Goal: Information Seeking & Learning: Understand process/instructions

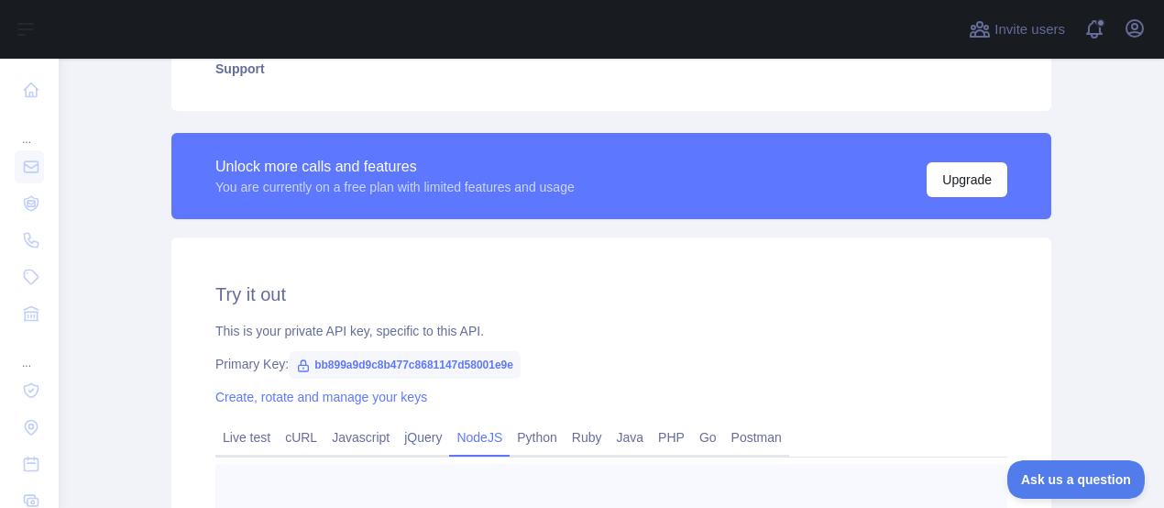
scroll to position [470, 0]
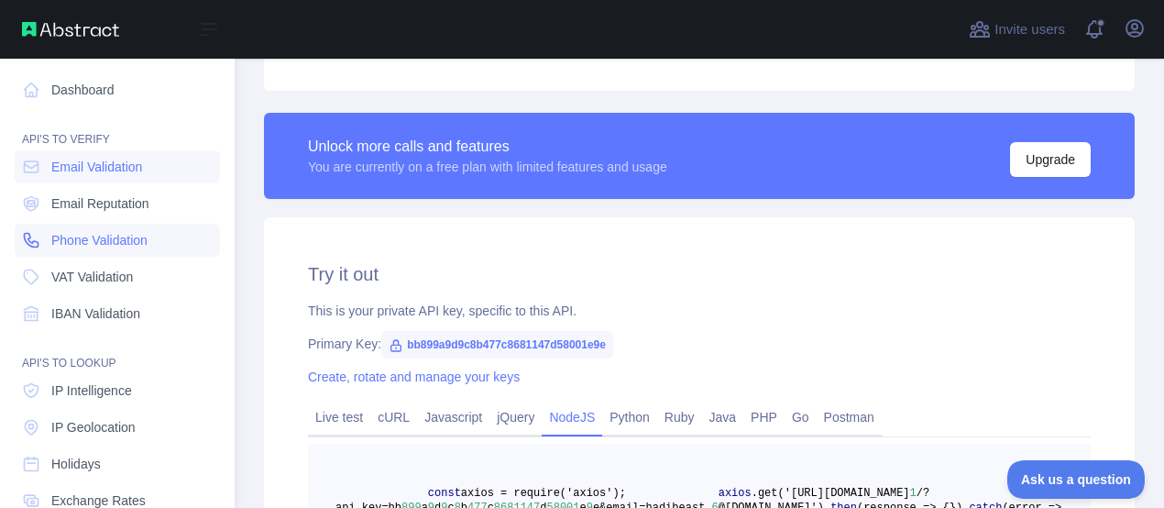
click at [127, 233] on span "Phone Validation" at bounding box center [99, 240] width 96 height 18
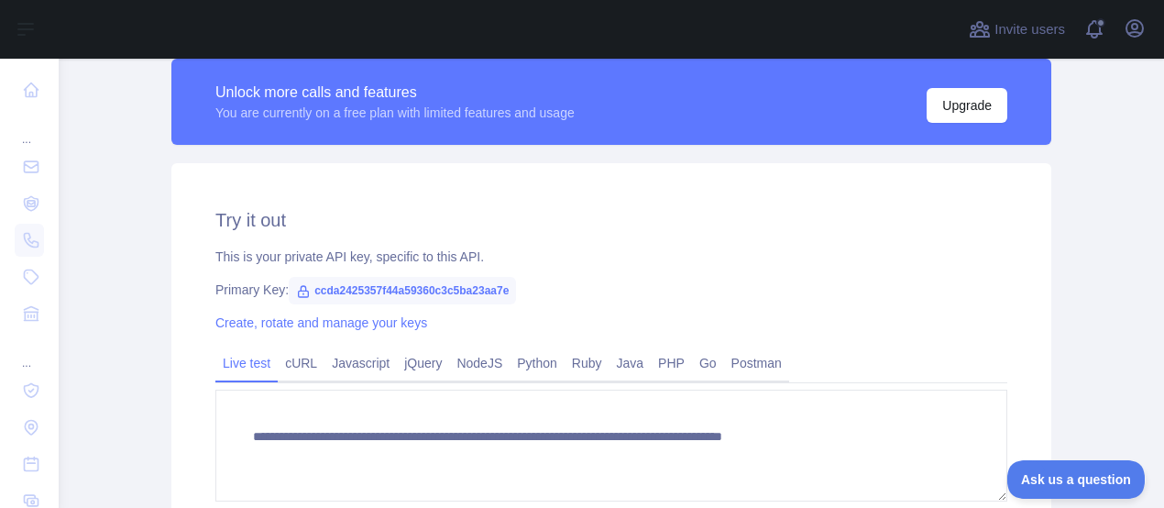
scroll to position [600, 0]
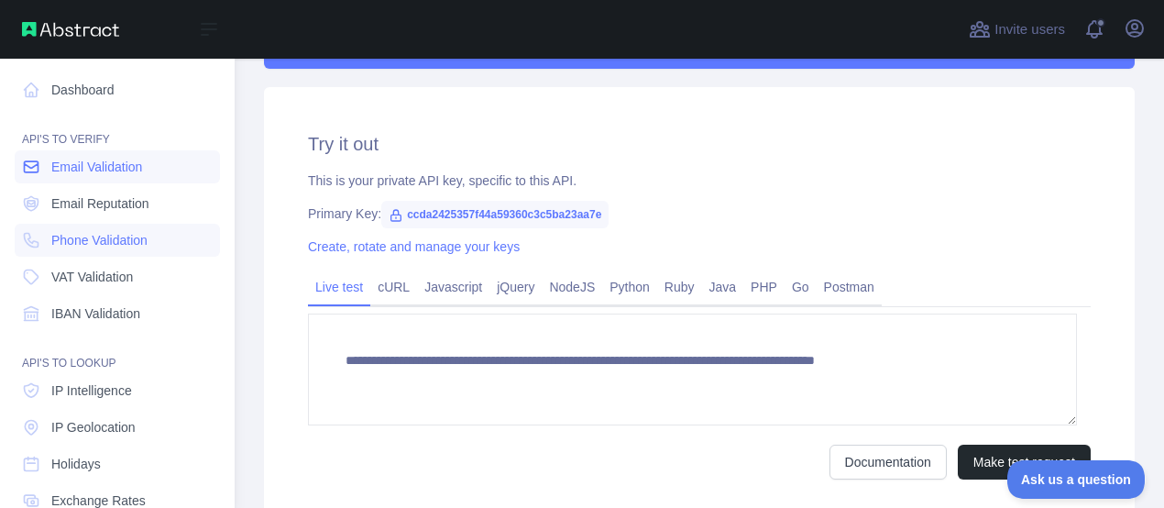
click at [85, 167] on span "Email Validation" at bounding box center [96, 167] width 91 height 18
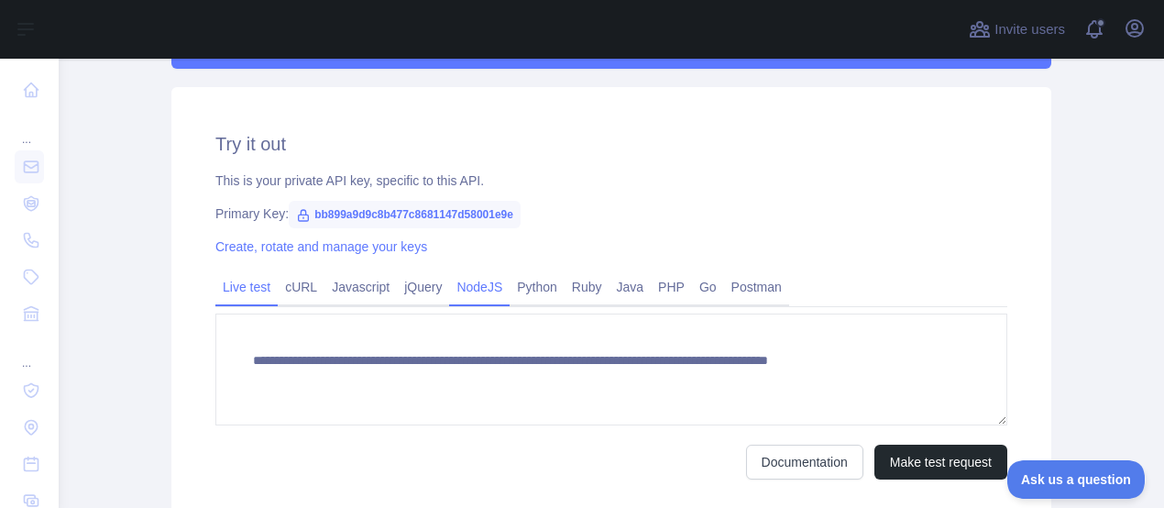
click at [472, 291] on link "NodeJS" at bounding box center [479, 286] width 60 height 29
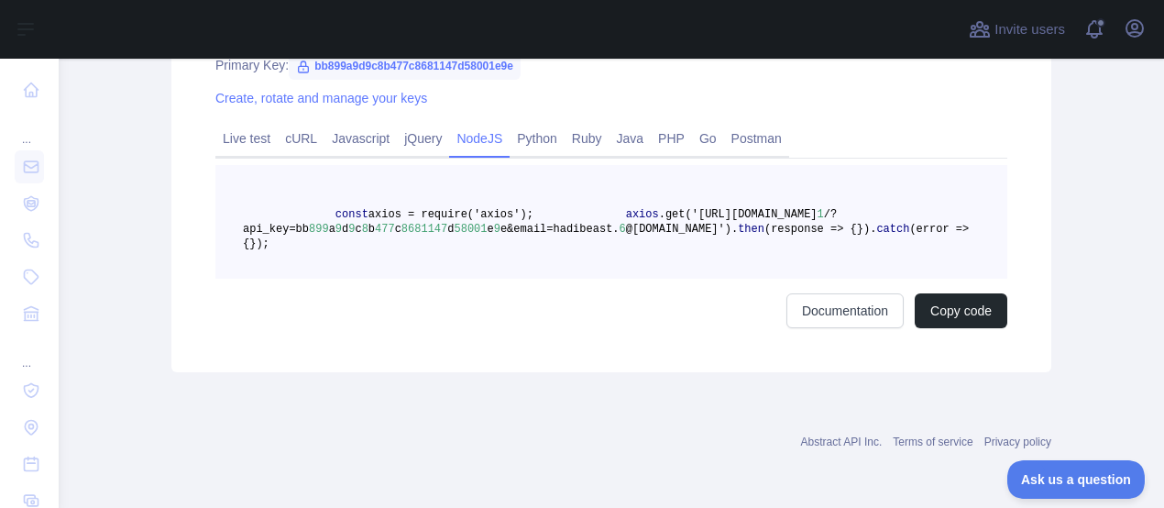
scroll to position [532, 0]
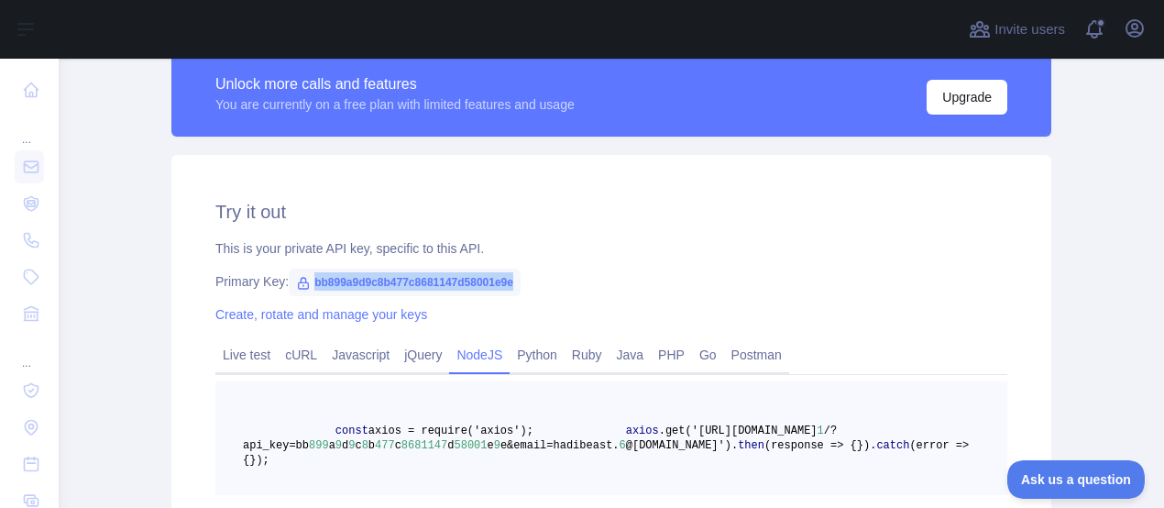
drag, startPoint x: 307, startPoint y: 279, endPoint x: 539, endPoint y: 279, distance: 231.9
click at [521, 279] on span "bb899a9d9c8b477c8681147d58001e9e" at bounding box center [405, 282] width 232 height 27
copy span "bb899a9d9c8b477c8681147d58001e9e"
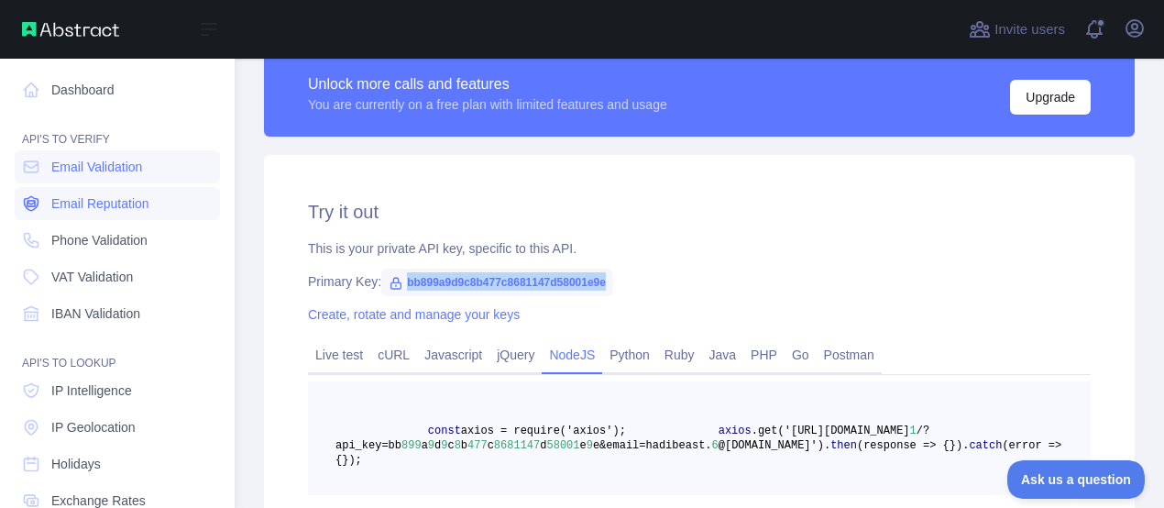
click at [123, 206] on span "Email Reputation" at bounding box center [100, 203] width 98 height 18
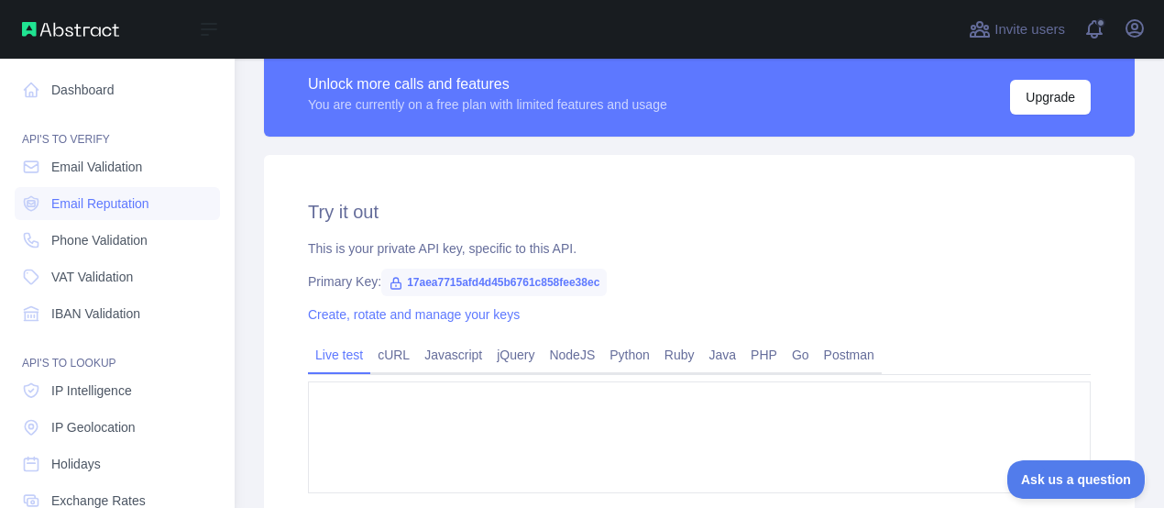
type textarea "**********"
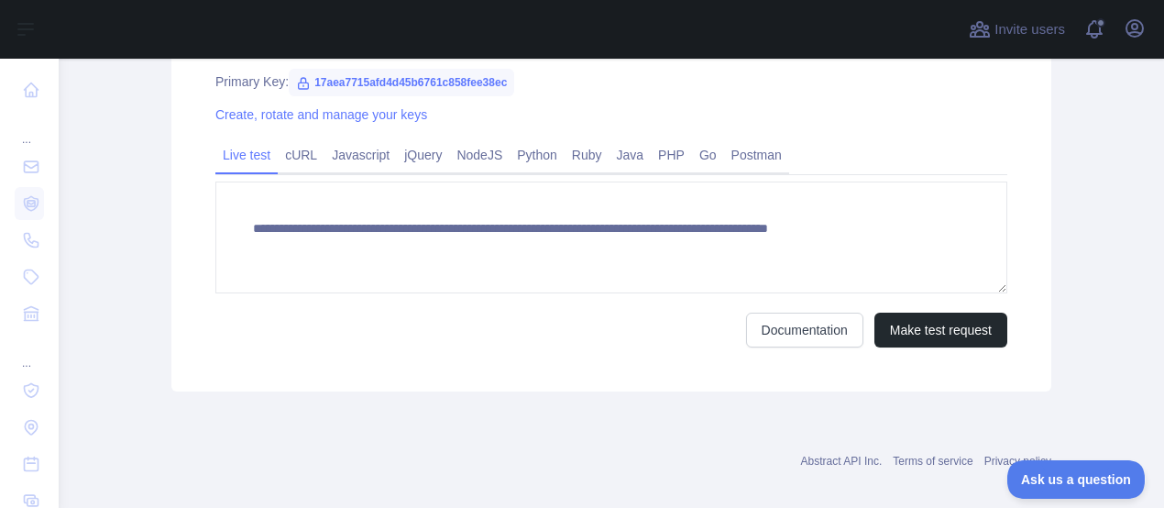
scroll to position [751, 0]
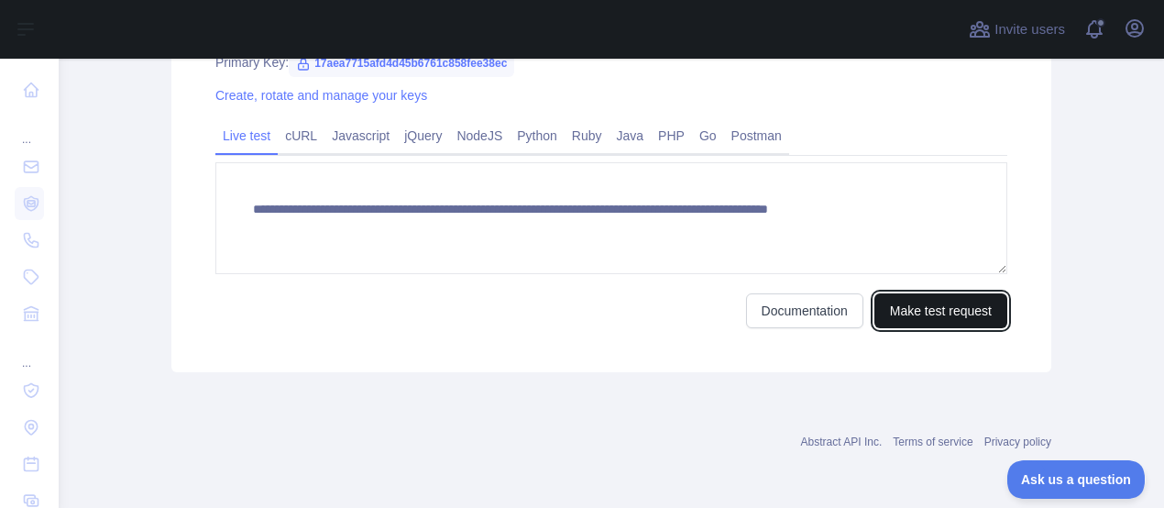
click at [918, 311] on button "Make test request" at bounding box center [940, 310] width 133 height 35
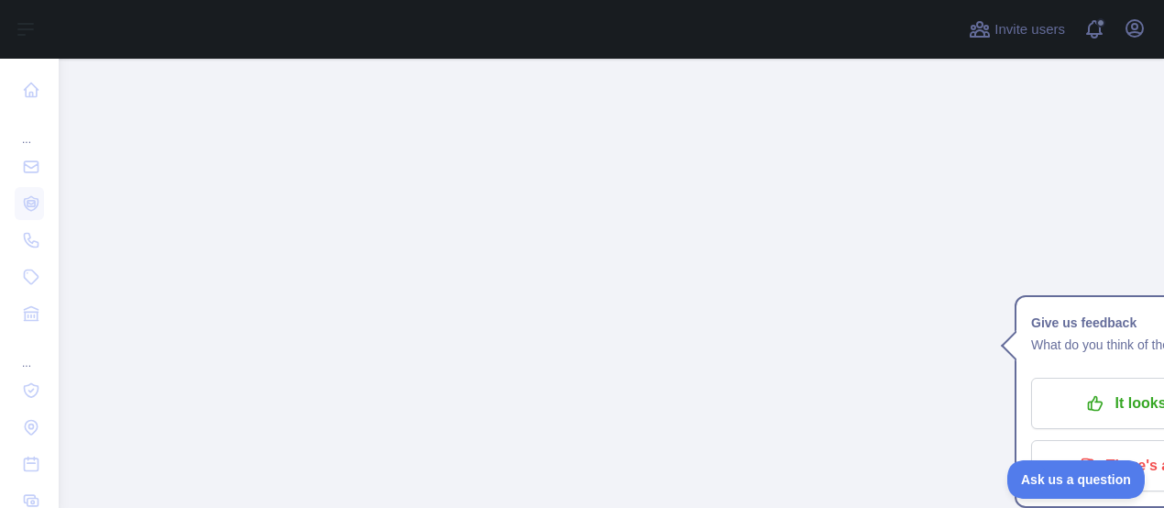
scroll to position [1841, 0]
click at [1113, 388] on p "It looks good!" at bounding box center [1148, 403] width 207 height 31
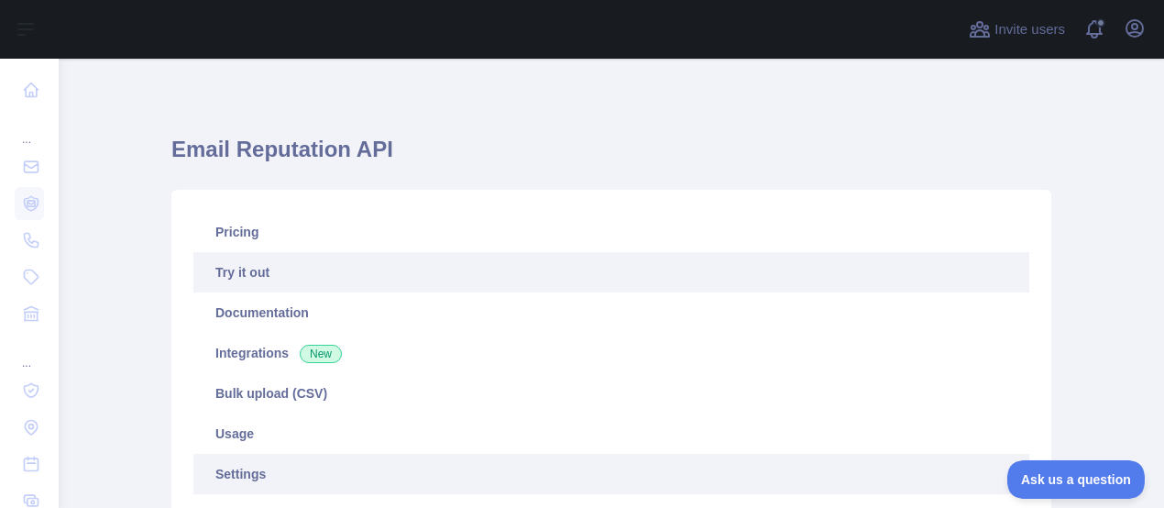
scroll to position [0, 0]
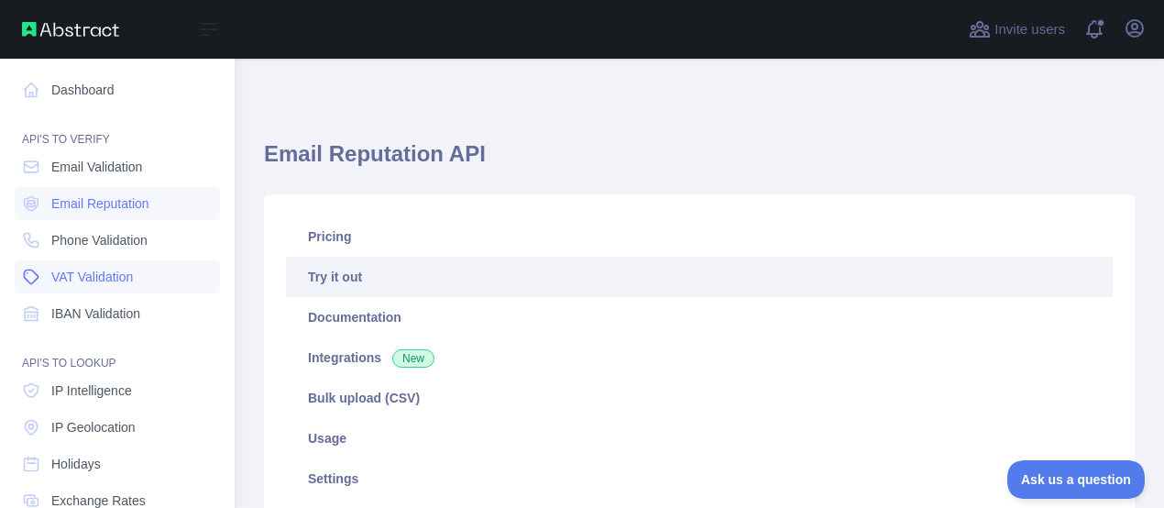
click at [130, 278] on span "VAT Validation" at bounding box center [92, 277] width 82 height 18
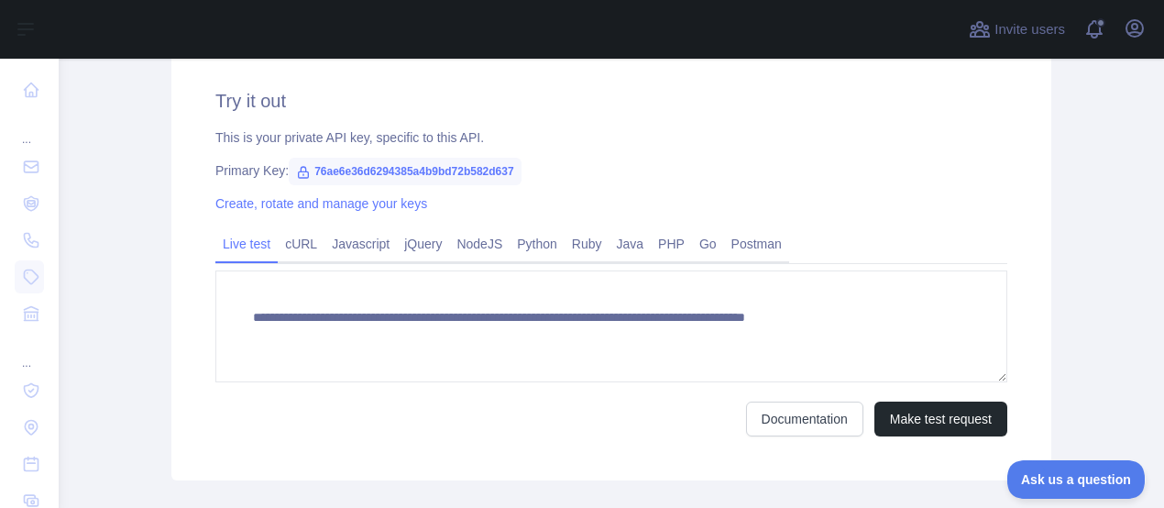
scroll to position [605, 0]
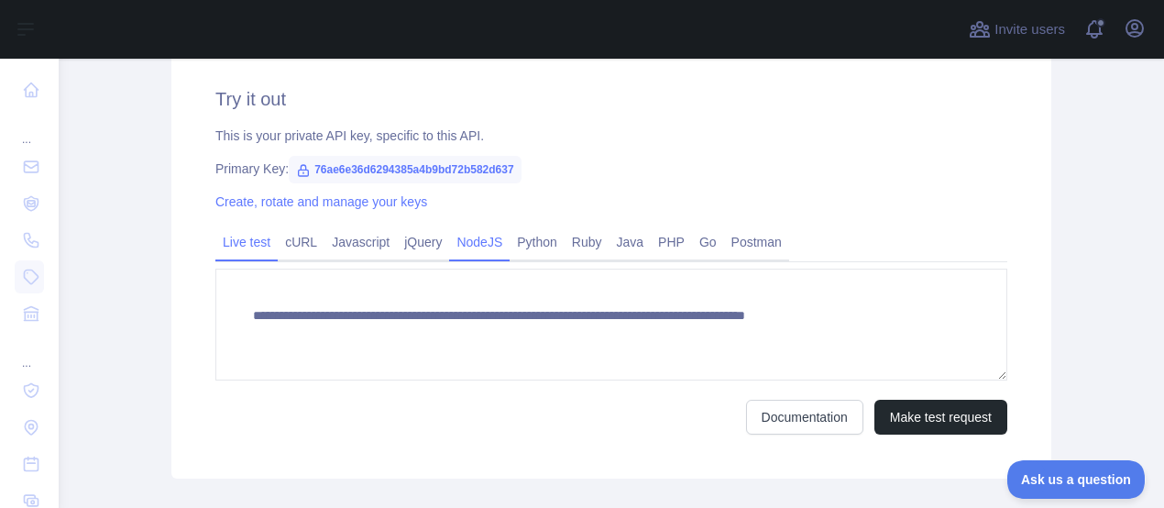
click at [476, 246] on link "NodeJS" at bounding box center [479, 241] width 60 height 29
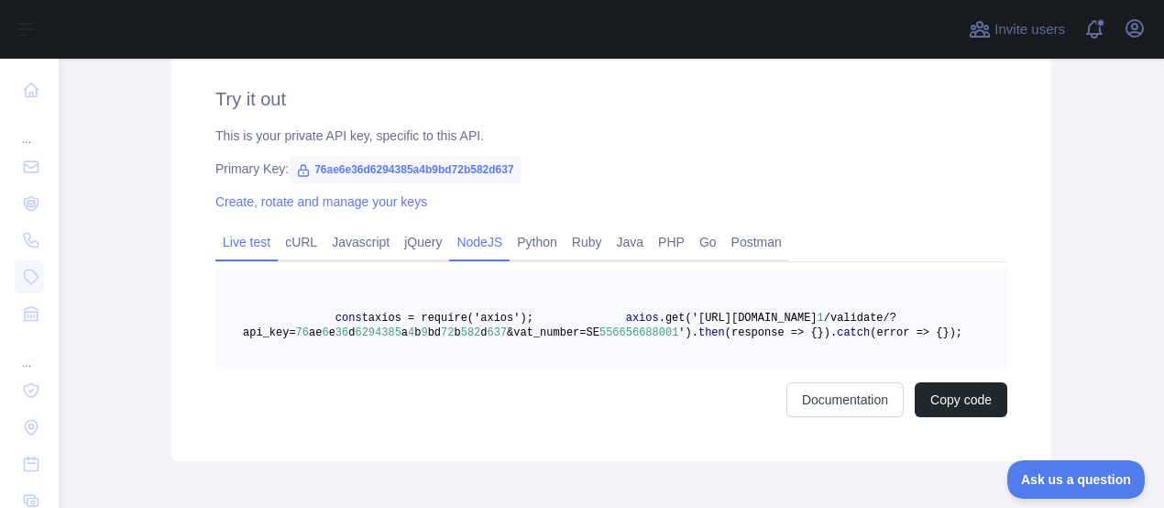
click at [227, 242] on link "Live test" at bounding box center [246, 241] width 62 height 29
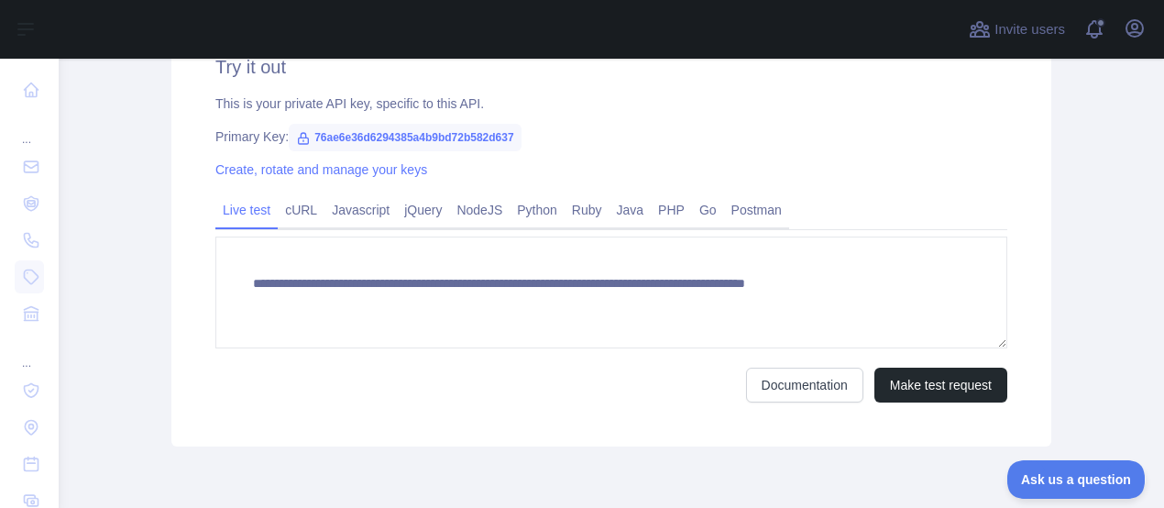
scroll to position [711, 0]
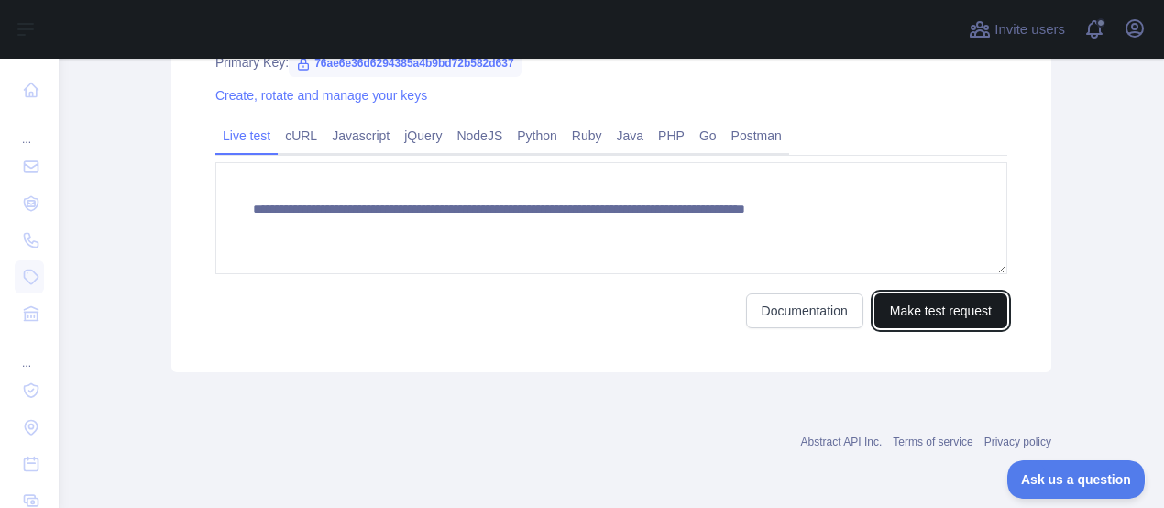
click at [911, 312] on button "Make test request" at bounding box center [940, 310] width 133 height 35
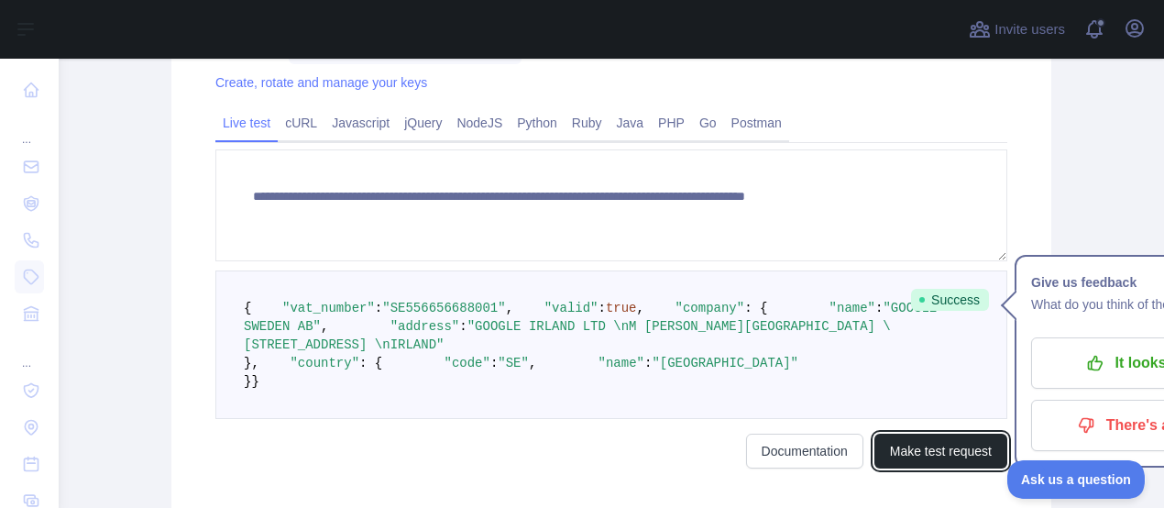
scroll to position [798, 0]
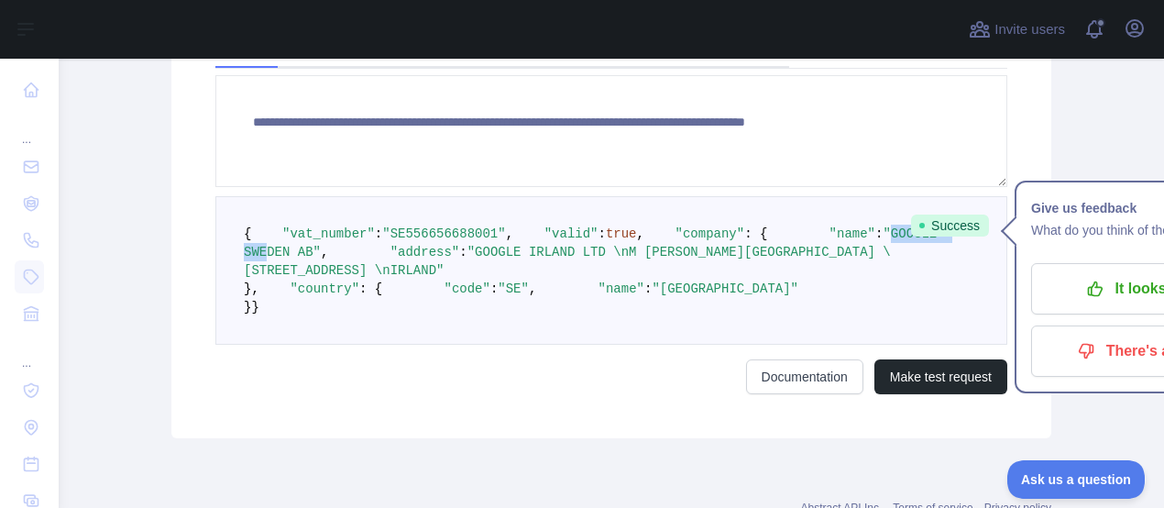
drag, startPoint x: 370, startPoint y: 304, endPoint x: 459, endPoint y: 303, distance: 88.9
click at [453, 259] on span ""GOOGLE SWEDEN AB"" at bounding box center [594, 242] width 701 height 33
drag, startPoint x: 459, startPoint y: 303, endPoint x: 491, endPoint y: 303, distance: 32.1
click at [491, 259] on span ""GOOGLE SWEDEN AB"" at bounding box center [594, 242] width 701 height 33
drag, startPoint x: 491, startPoint y: 303, endPoint x: 369, endPoint y: 305, distance: 121.9
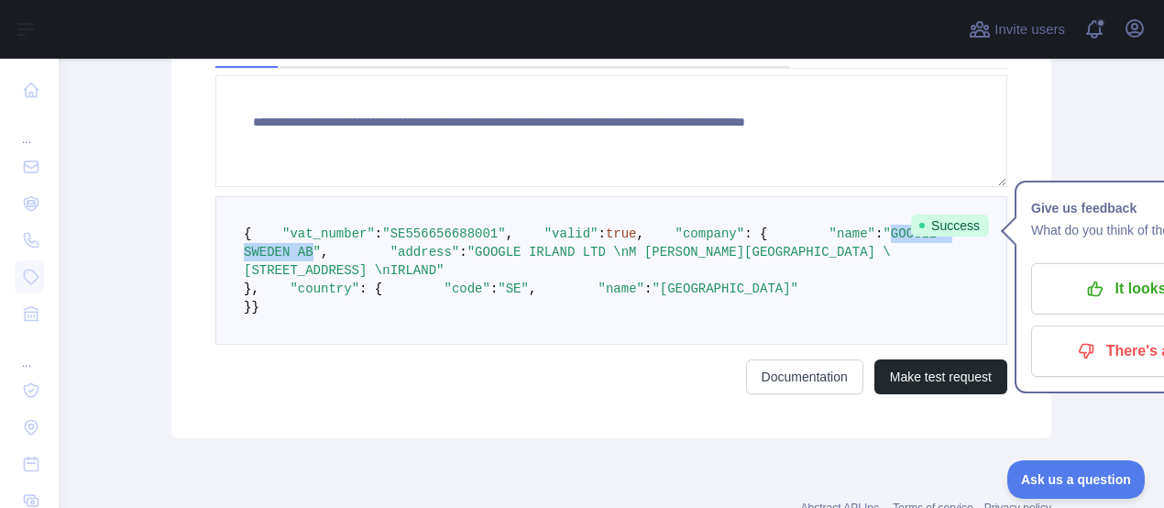
click at [369, 259] on span ""GOOGLE SWEDEN AB"" at bounding box center [594, 242] width 701 height 33
copy span "GOOGLE SWEDEN AB"
click at [494, 208] on pre "{ "vat_number" : "SE556656688001" , "valid" : true , "company" : { "name" : "GO…" at bounding box center [611, 270] width 792 height 148
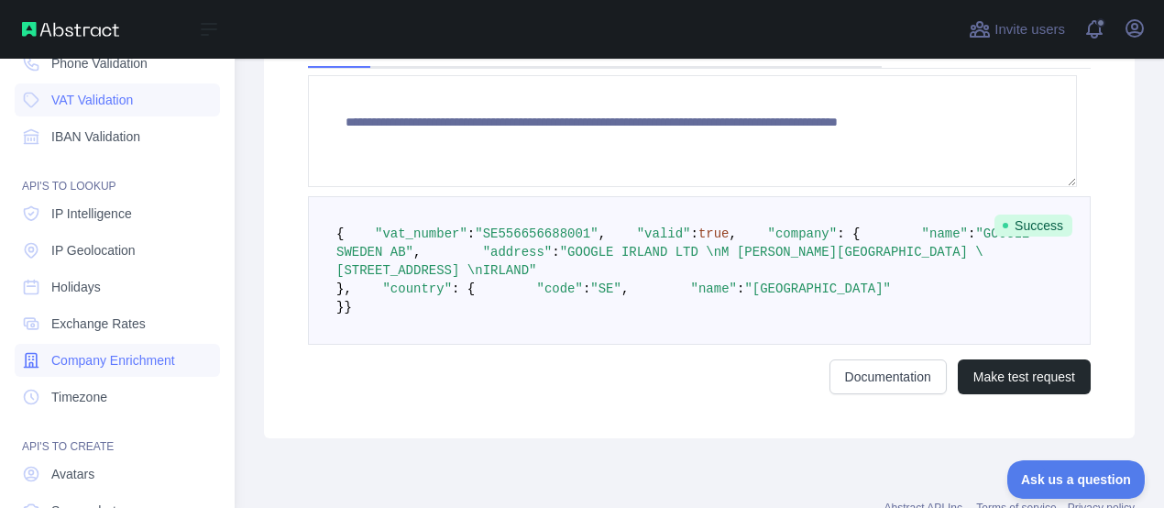
scroll to position [142, 0]
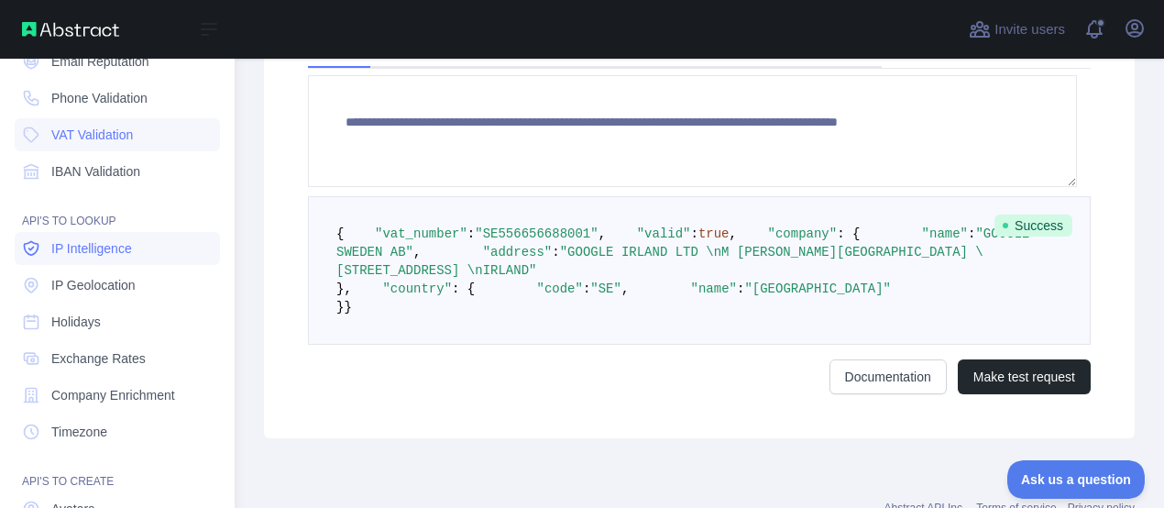
click at [115, 249] on span "IP Intelligence" at bounding box center [91, 248] width 81 height 18
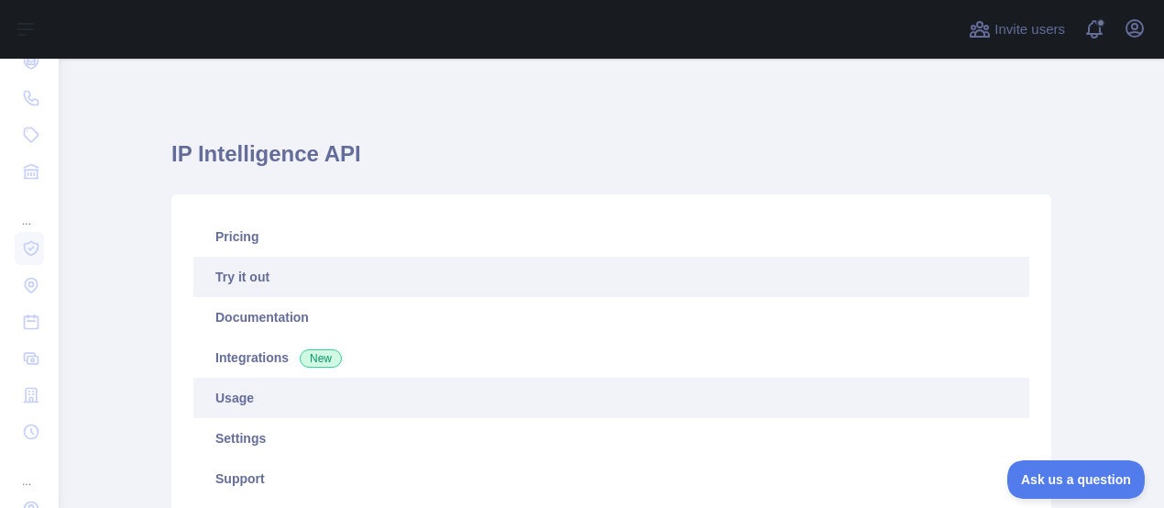
click at [276, 392] on link "Usage" at bounding box center [611, 398] width 836 height 40
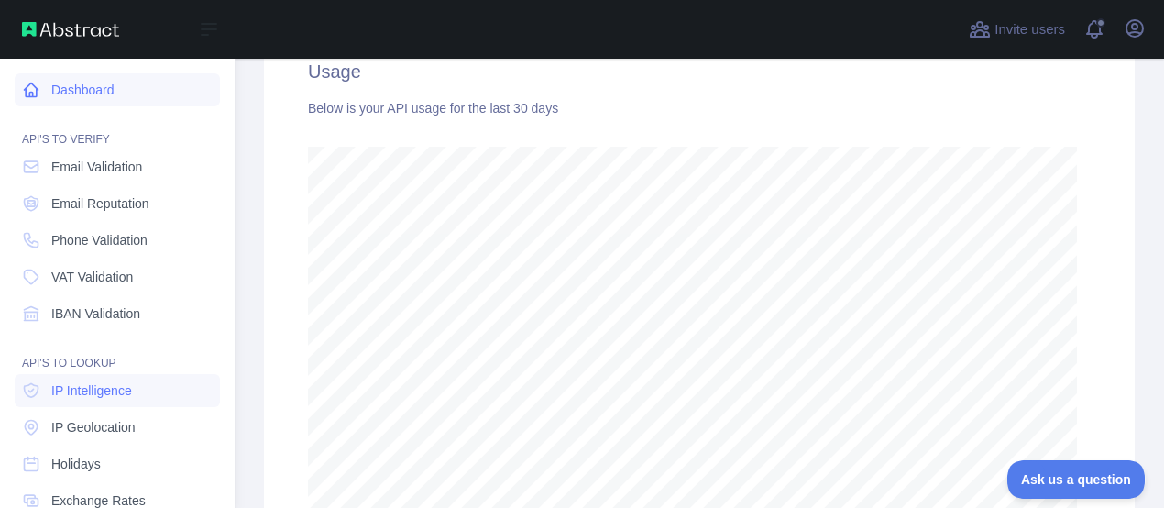
click at [94, 86] on link "Dashboard" at bounding box center [117, 89] width 205 height 33
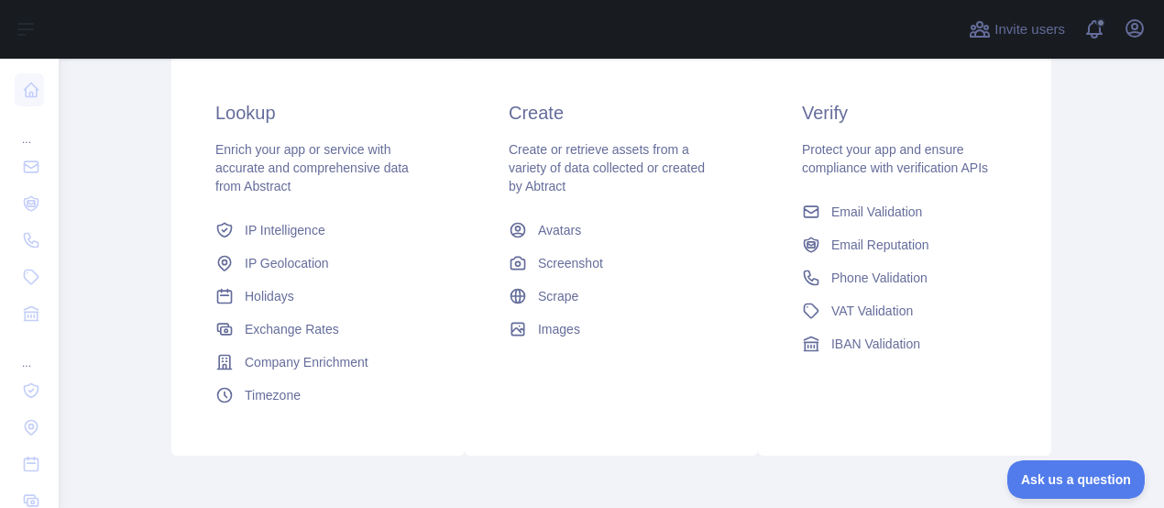
scroll to position [338, 0]
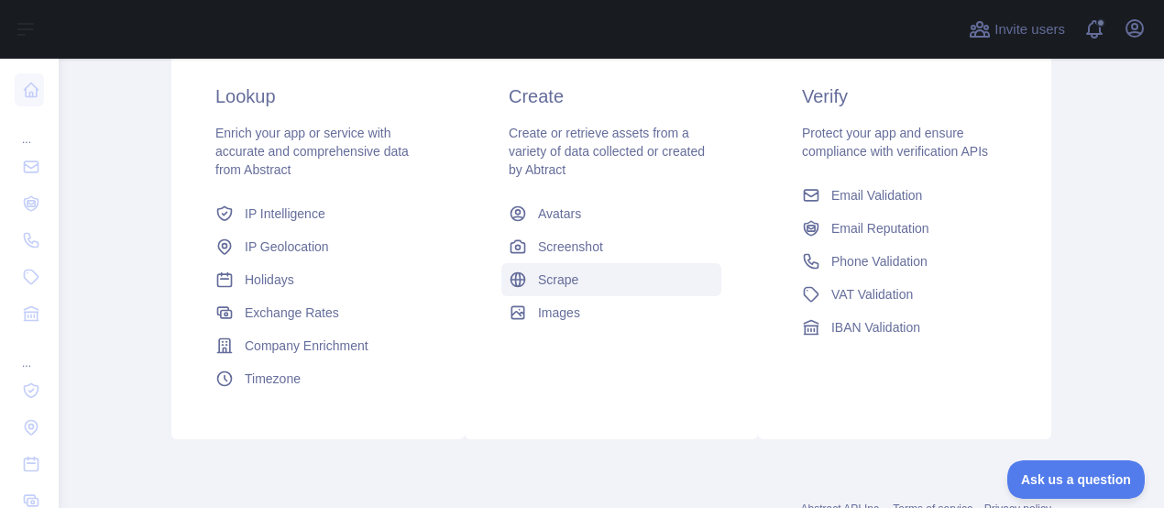
click at [566, 278] on span "Scrape" at bounding box center [558, 279] width 40 height 18
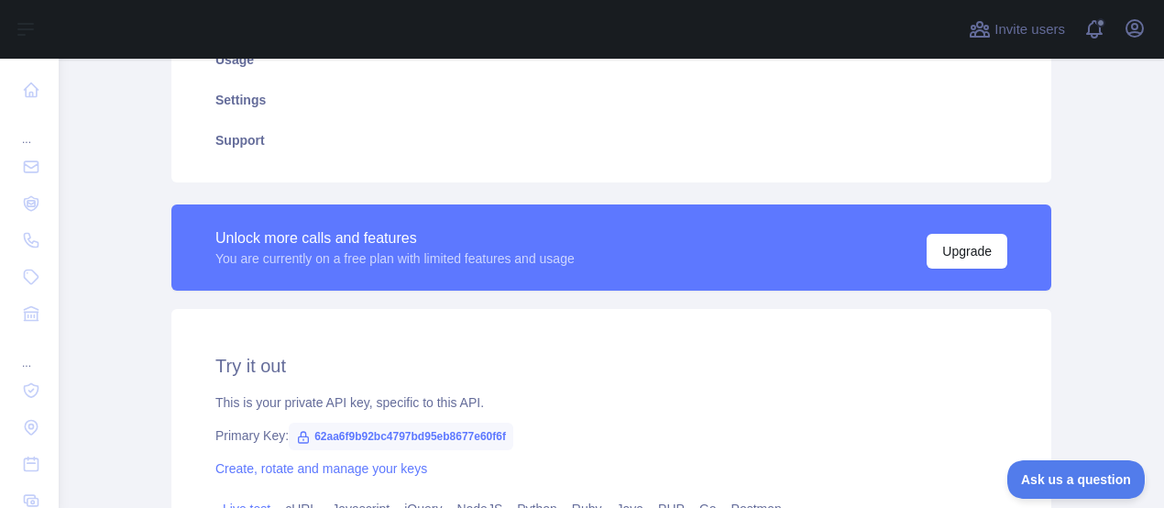
type textarea "**********"
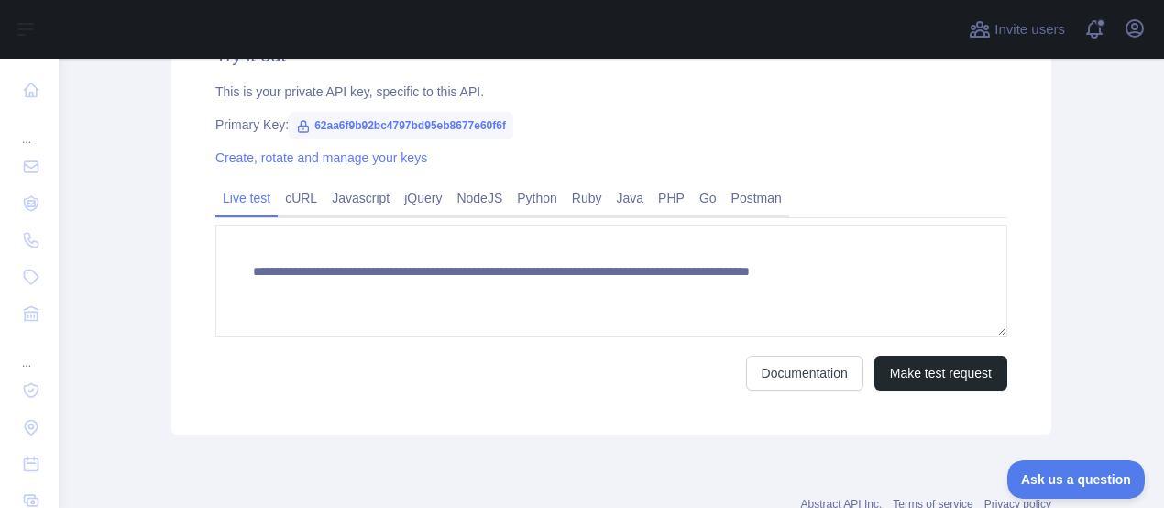
scroll to position [663, 0]
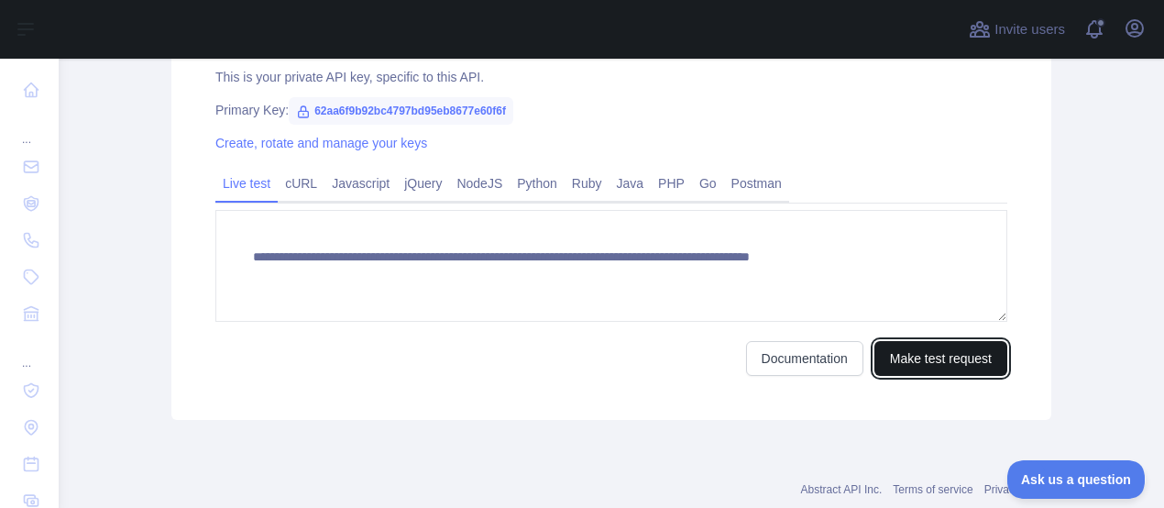
click at [951, 366] on button "Make test request" at bounding box center [940, 358] width 133 height 35
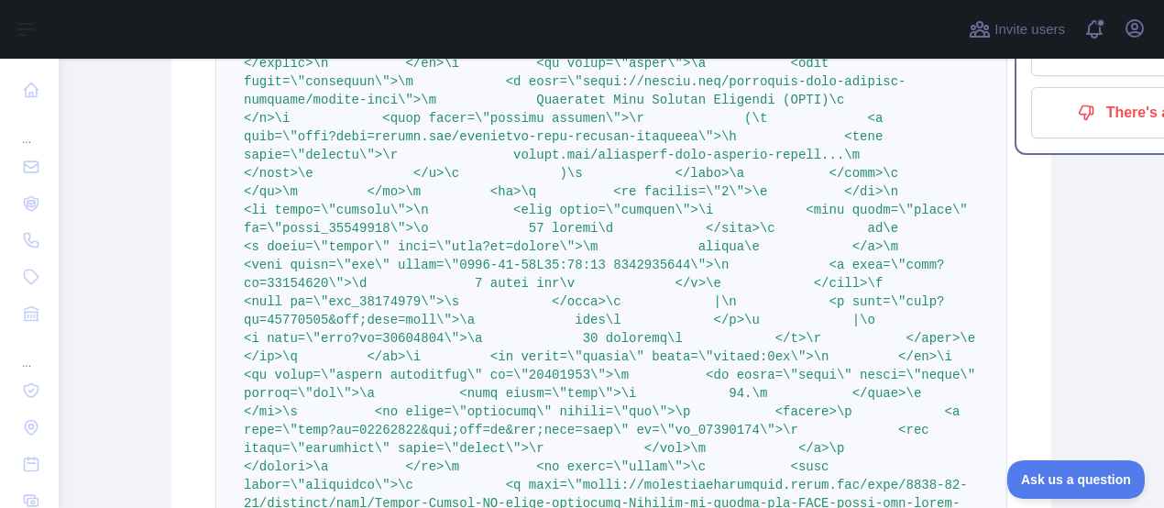
scroll to position [11690, 0]
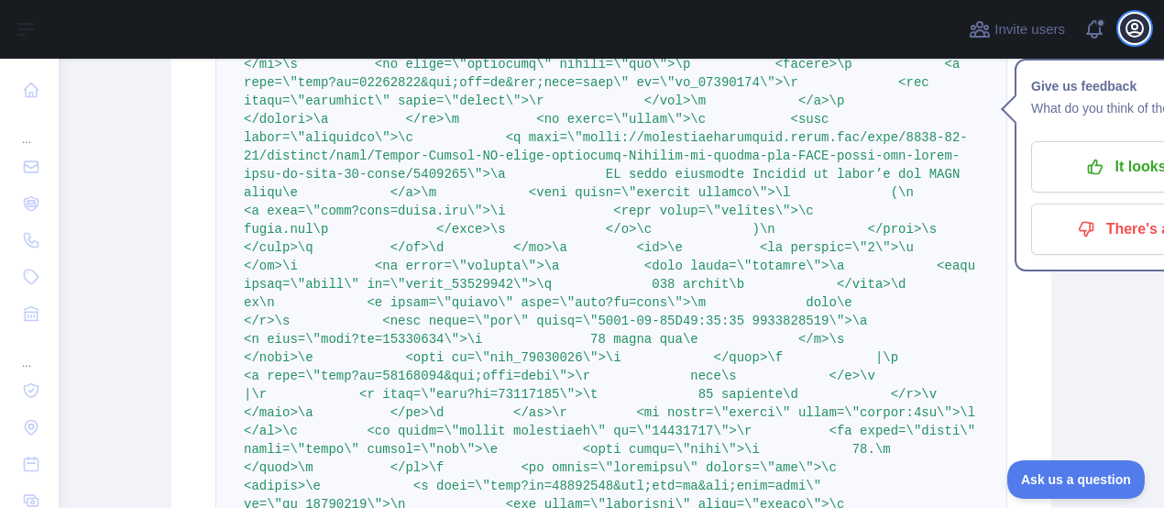
click at [1135, 26] on icon "button" at bounding box center [1135, 28] width 22 height 22
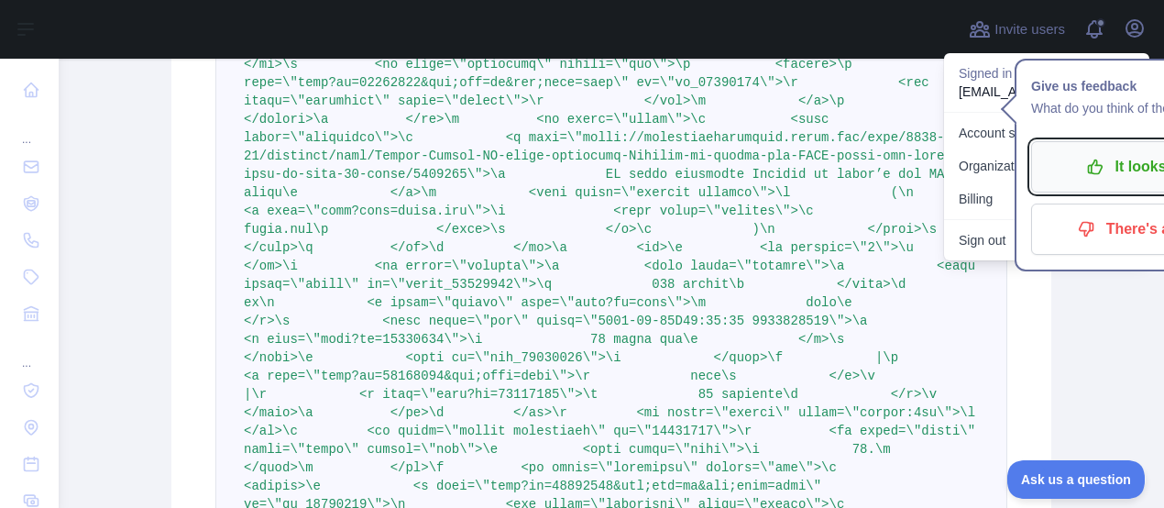
click at [1069, 147] on button "It looks good!" at bounding box center [1148, 166] width 235 height 51
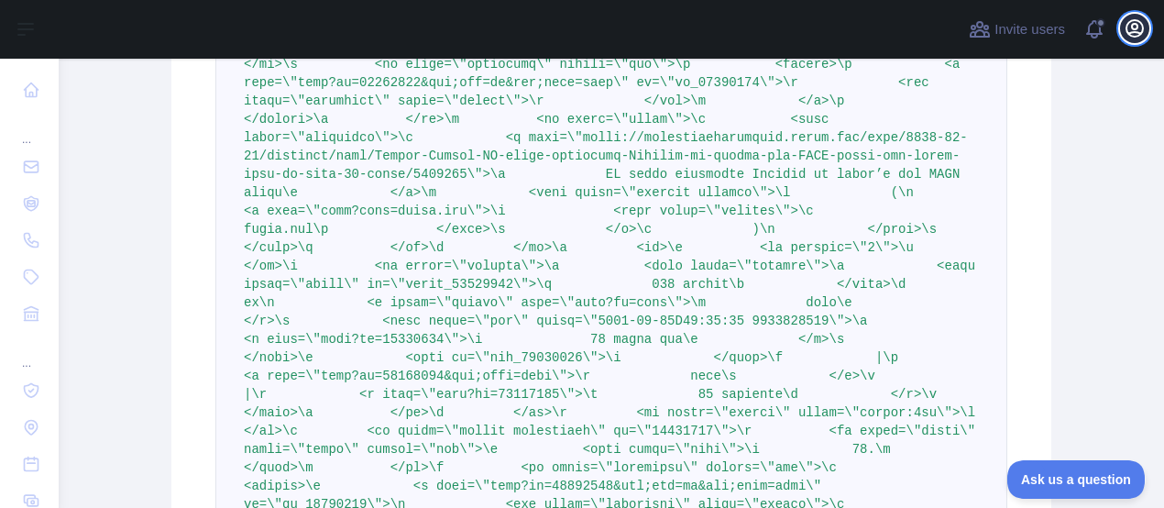
click at [1136, 31] on icon "button" at bounding box center [1134, 28] width 16 height 16
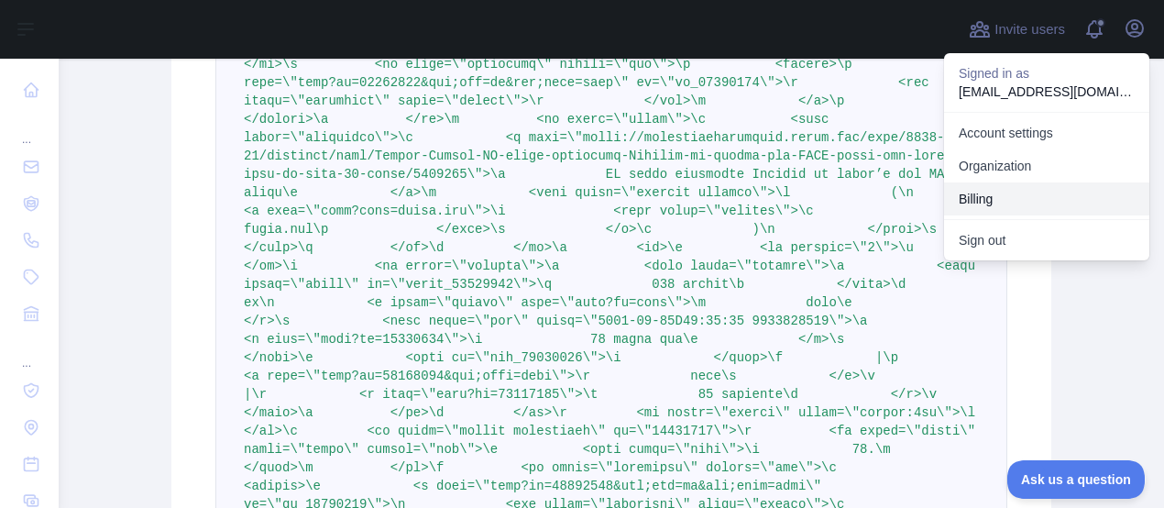
click at [1003, 190] on button "Billing" at bounding box center [1046, 198] width 205 height 33
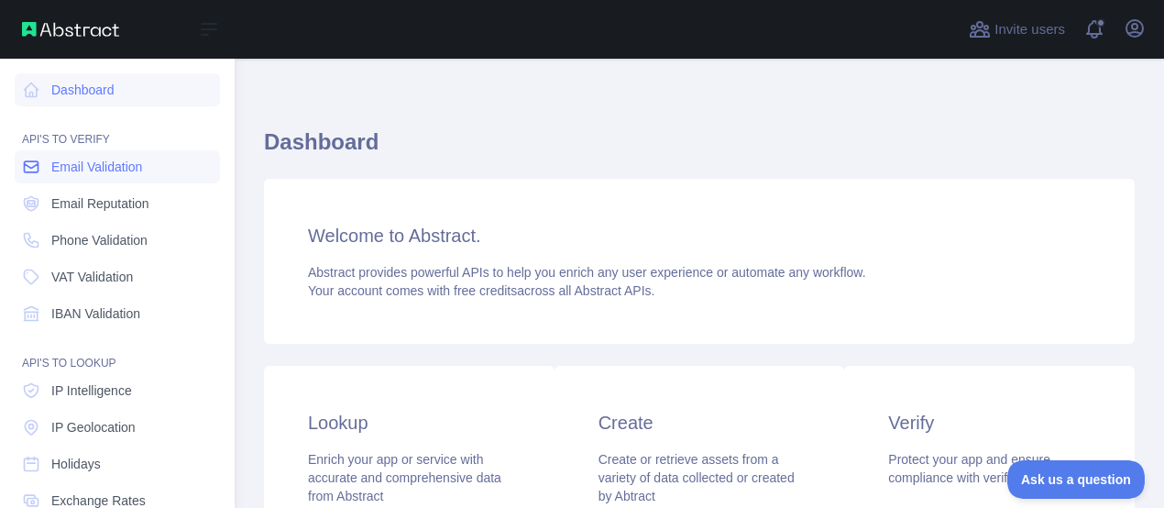
click at [104, 170] on span "Email Validation" at bounding box center [96, 167] width 91 height 18
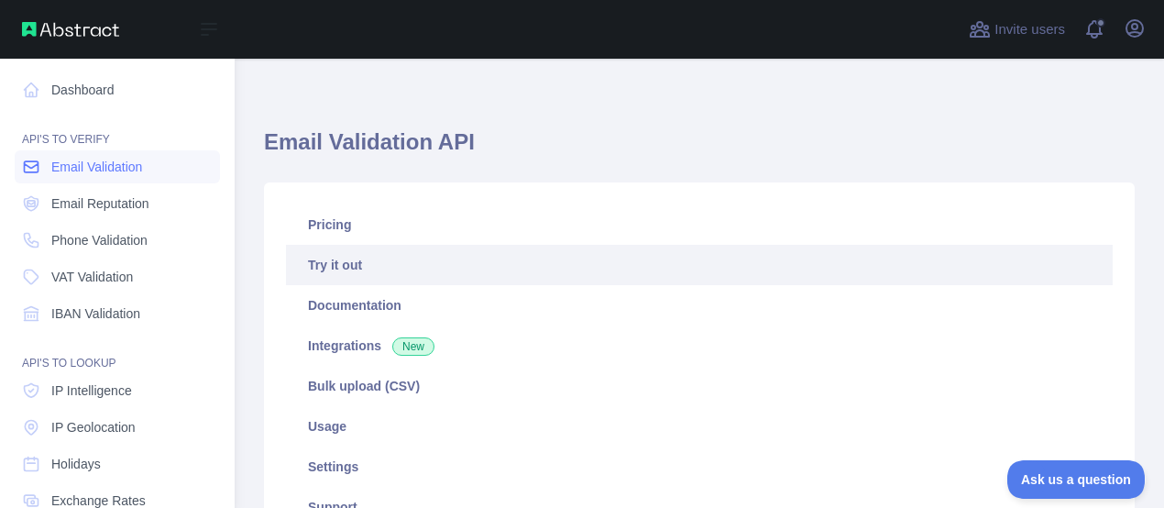
type textarea "**********"
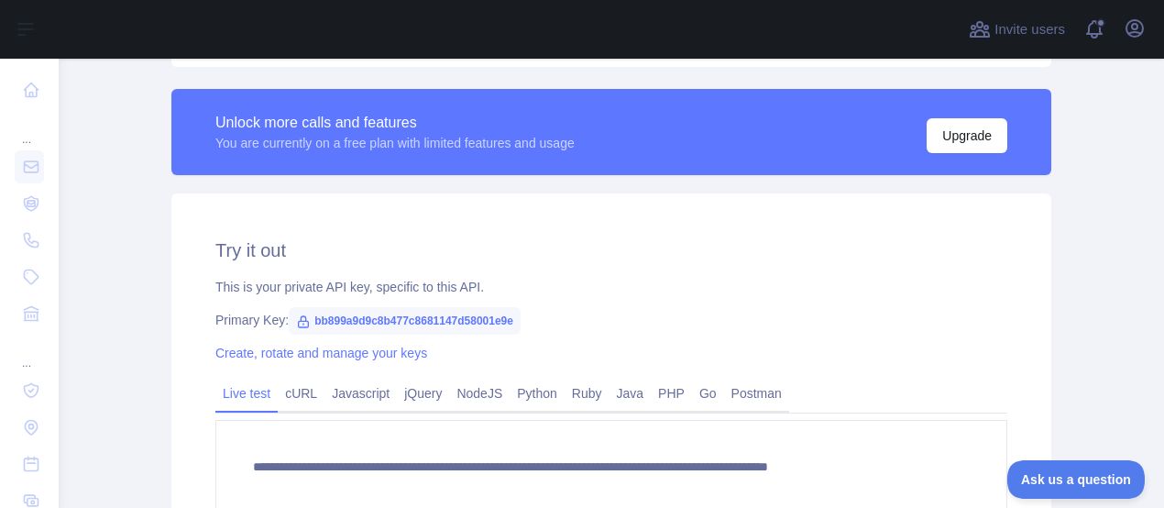
scroll to position [509, 0]
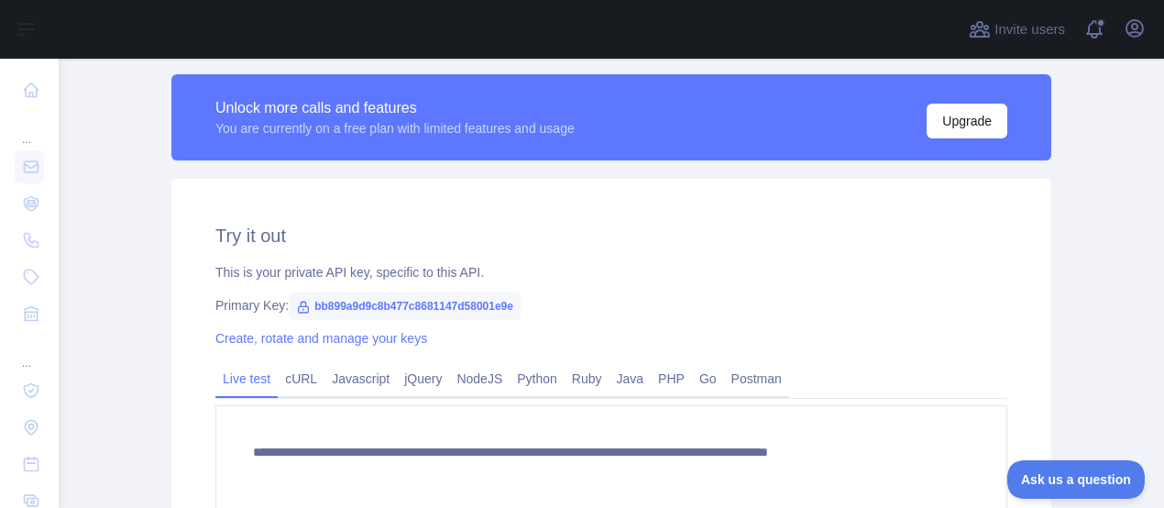
click at [395, 304] on span "bb899a9d9c8b477c8681147d58001e9e" at bounding box center [405, 305] width 232 height 27
copy span "bb899a9d9c8b477c8681147d58001e9e"
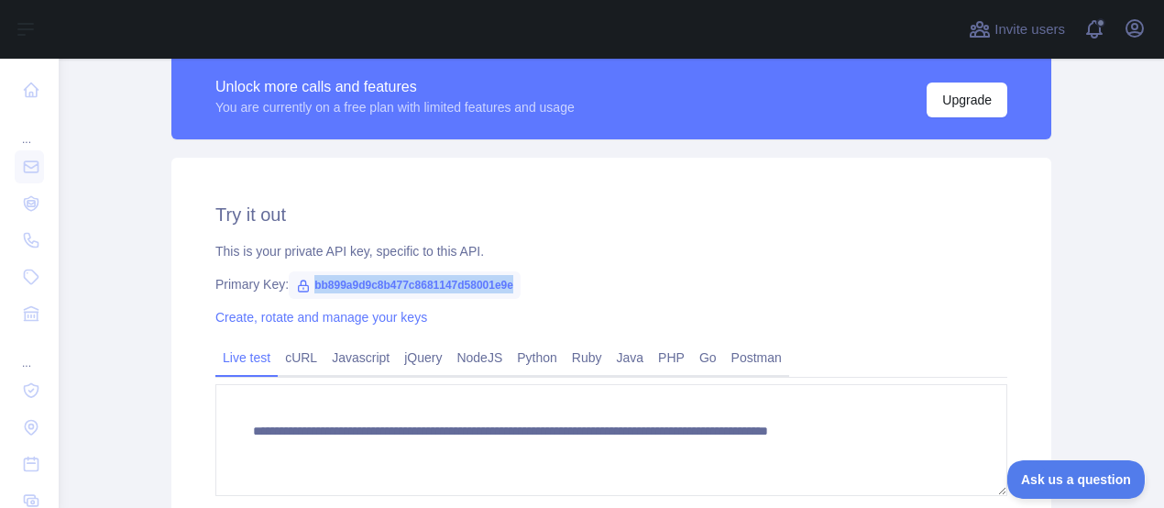
scroll to position [531, 0]
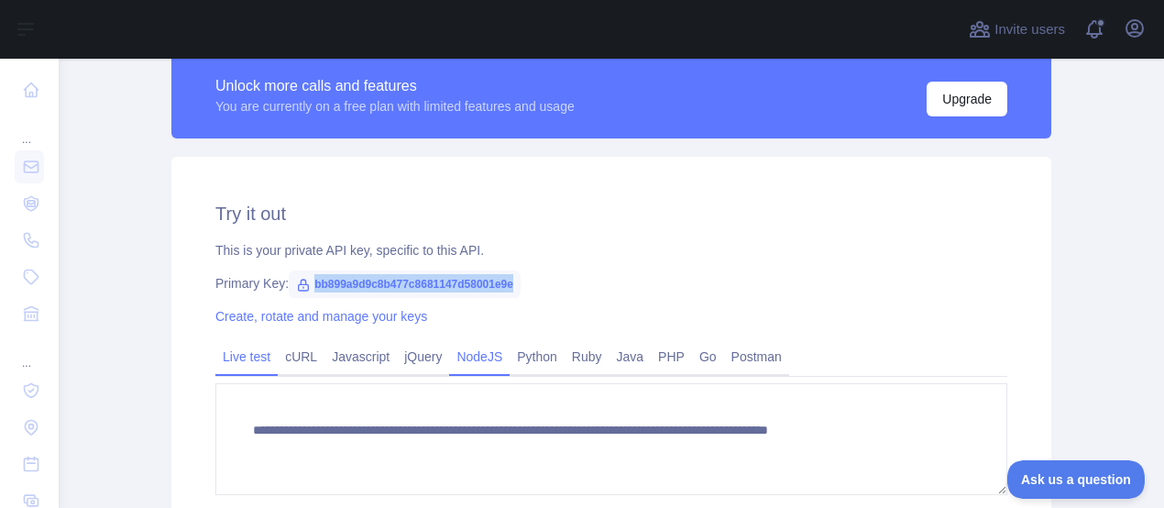
click at [502, 354] on link "NodeJS" at bounding box center [479, 356] width 60 height 29
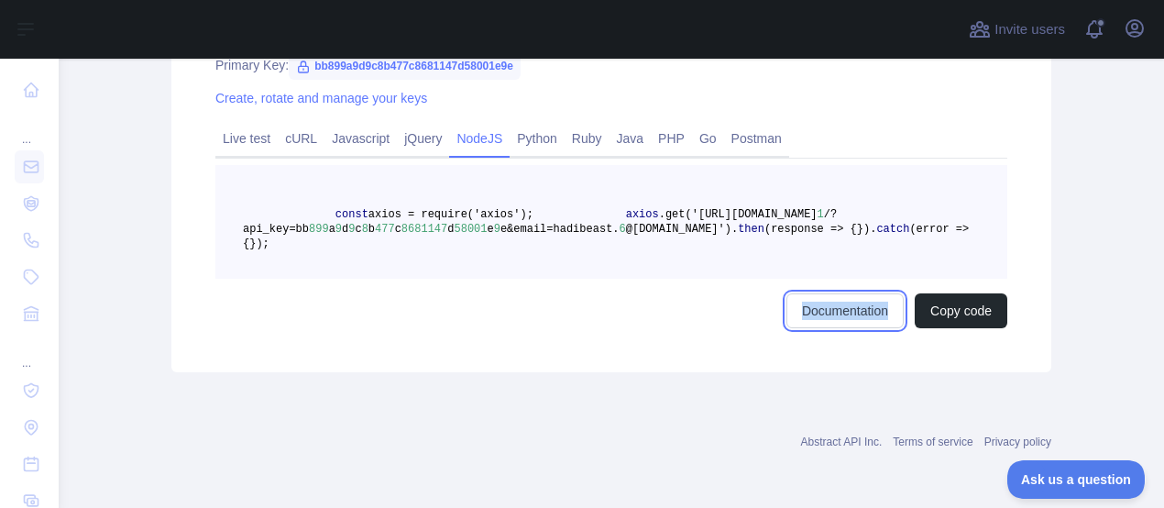
scroll to position [718, 0]
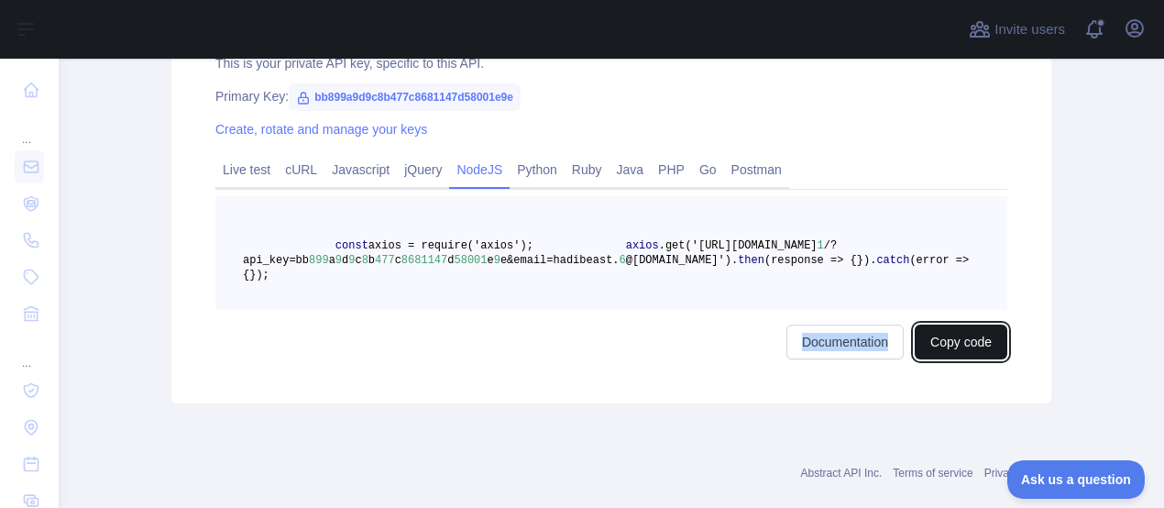
click at [955, 359] on button "Copy code" at bounding box center [961, 341] width 93 height 35
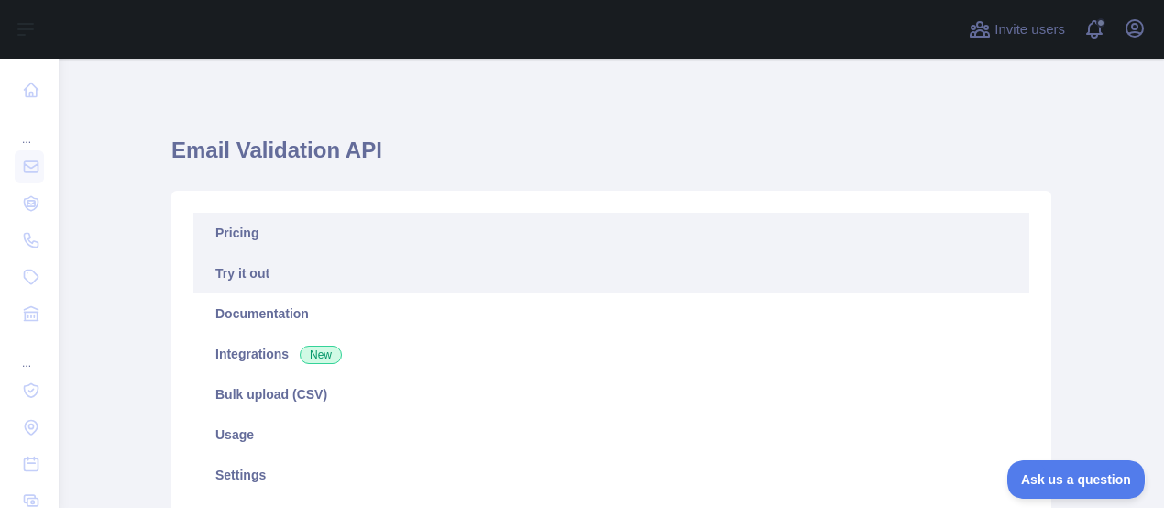
scroll to position [0, 0]
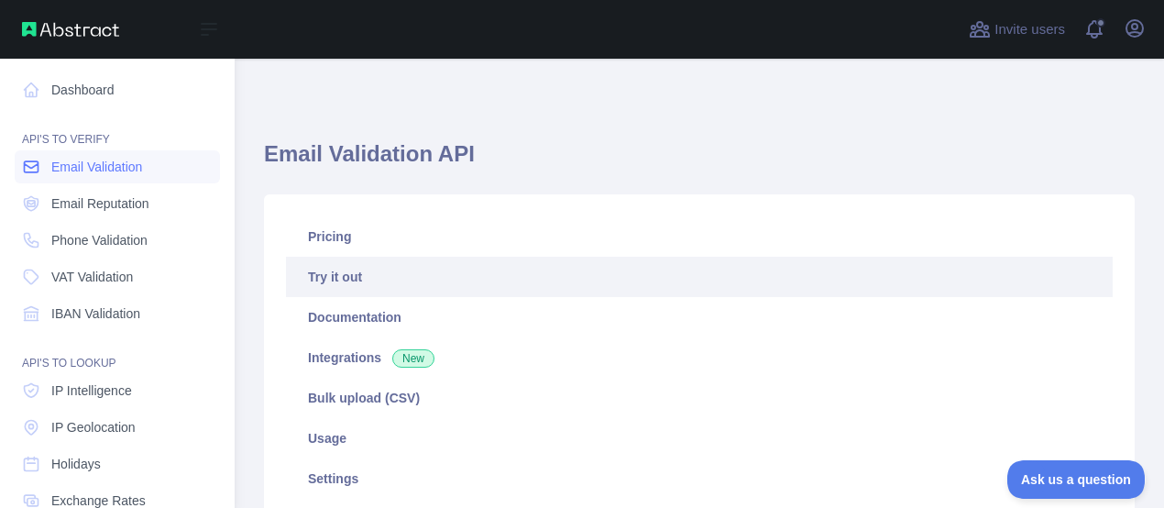
click at [116, 163] on span "Email Validation" at bounding box center [96, 167] width 91 height 18
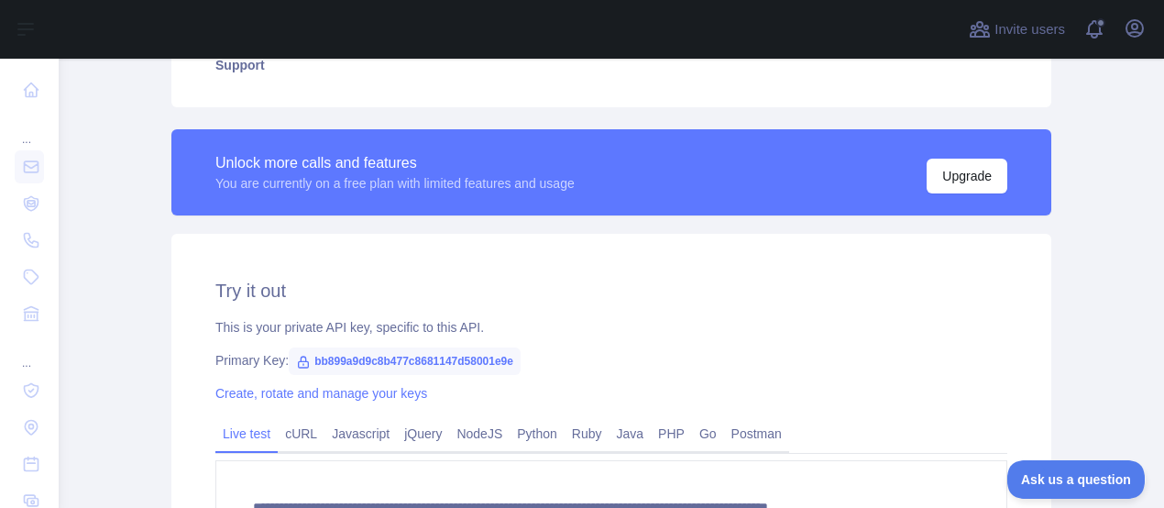
scroll to position [550, 0]
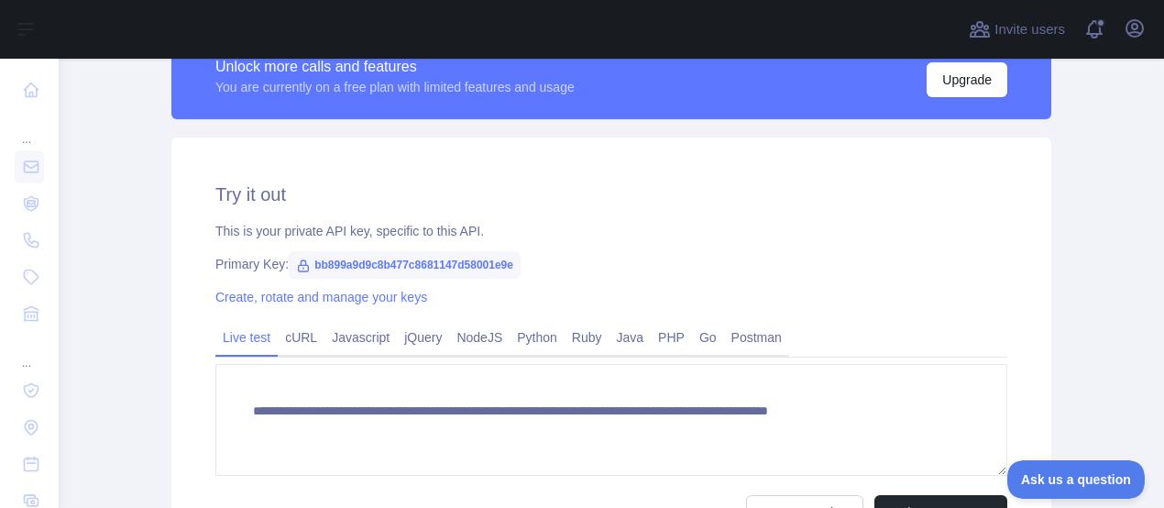
click at [440, 266] on span "bb899a9d9c8b477c8681147d58001e9e" at bounding box center [405, 264] width 232 height 27
copy span "bb899a9d9c8b477c8681147d58001e9e"
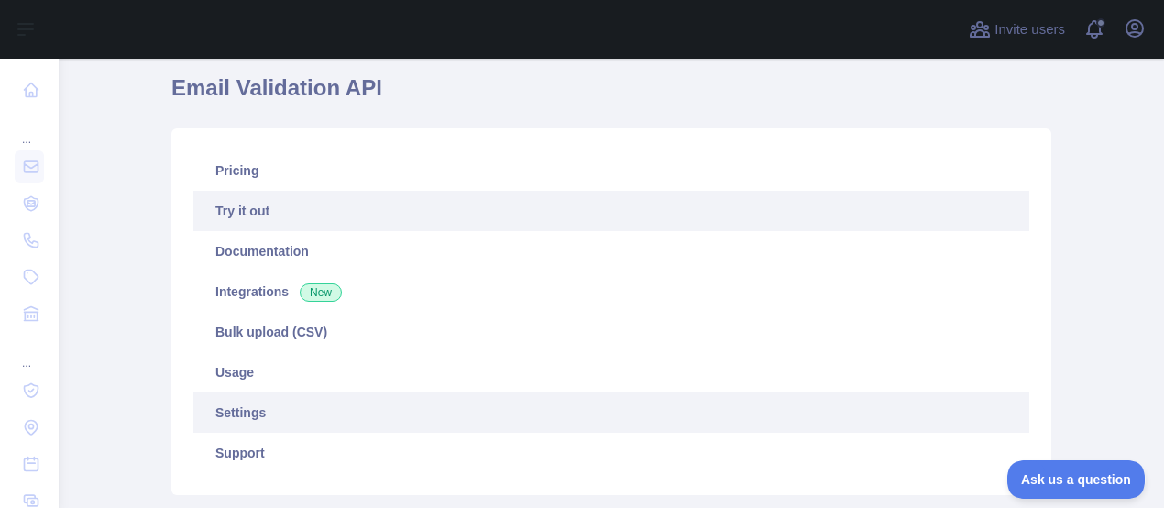
scroll to position [0, 0]
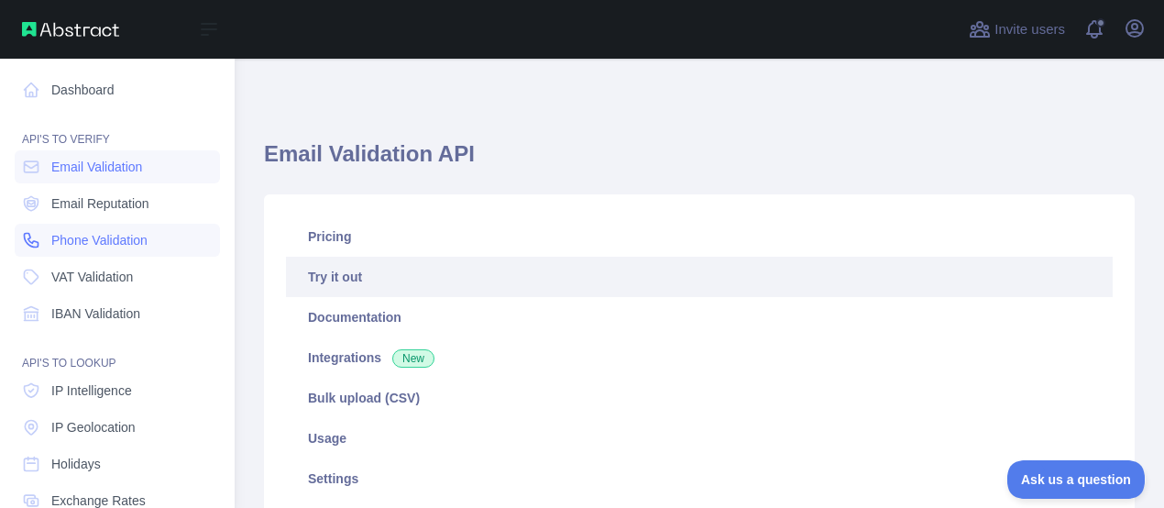
click at [82, 237] on span "Phone Validation" at bounding box center [99, 240] width 96 height 18
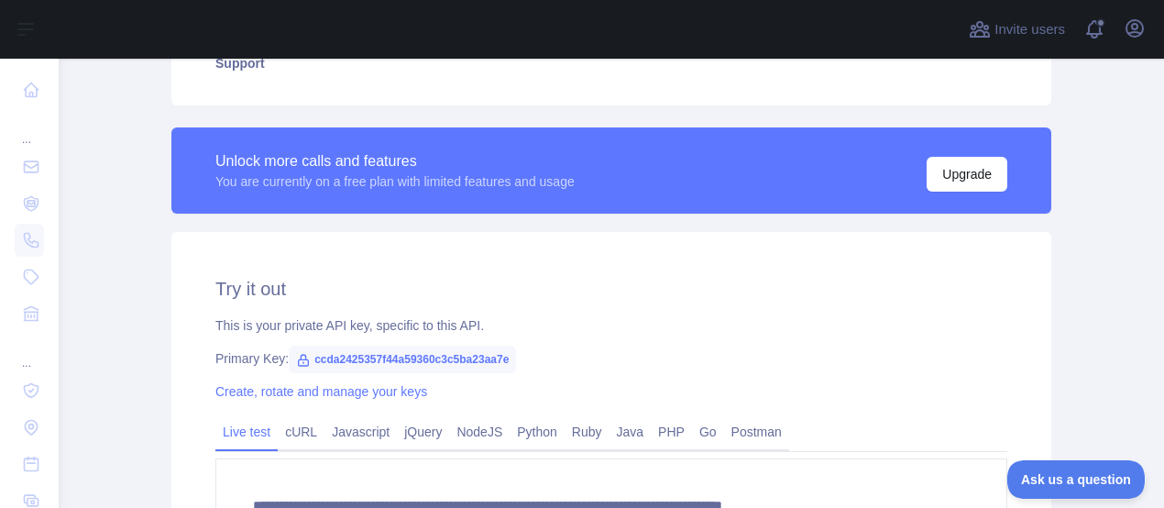
scroll to position [465, 0]
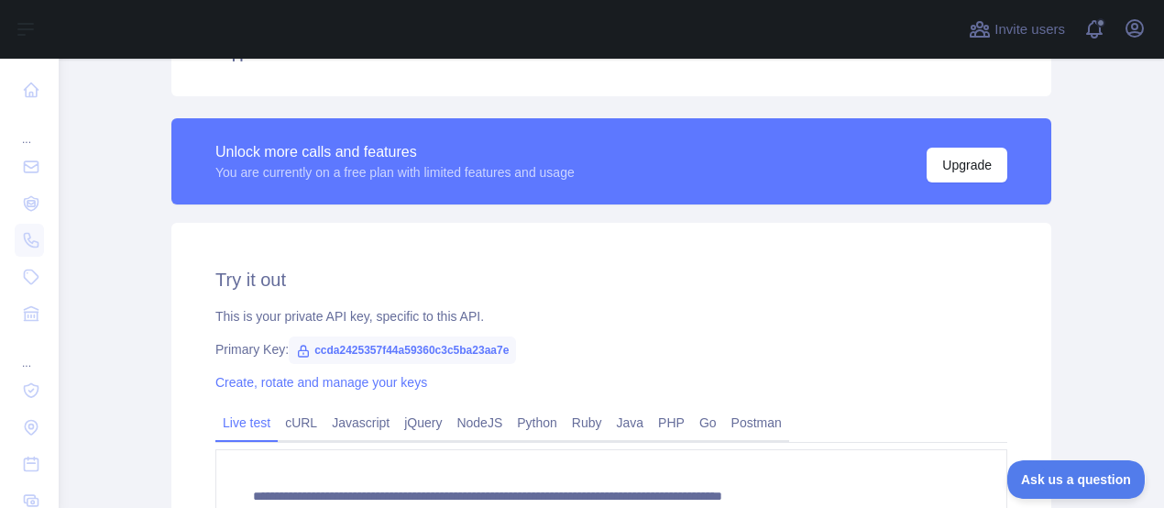
click at [457, 343] on span "ccda2425357f44a59360c3c5ba23aa7e" at bounding box center [402, 349] width 227 height 27
click at [458, 344] on span "ccda2425357f44a59360c3c5ba23aa7e" at bounding box center [402, 349] width 227 height 27
click at [459, 350] on span "ccda2425357f44a59360c3c5ba23aa7e" at bounding box center [402, 349] width 227 height 27
click at [469, 351] on span "ccda2425357f44a59360c3c5ba23aa7e" at bounding box center [402, 349] width 227 height 27
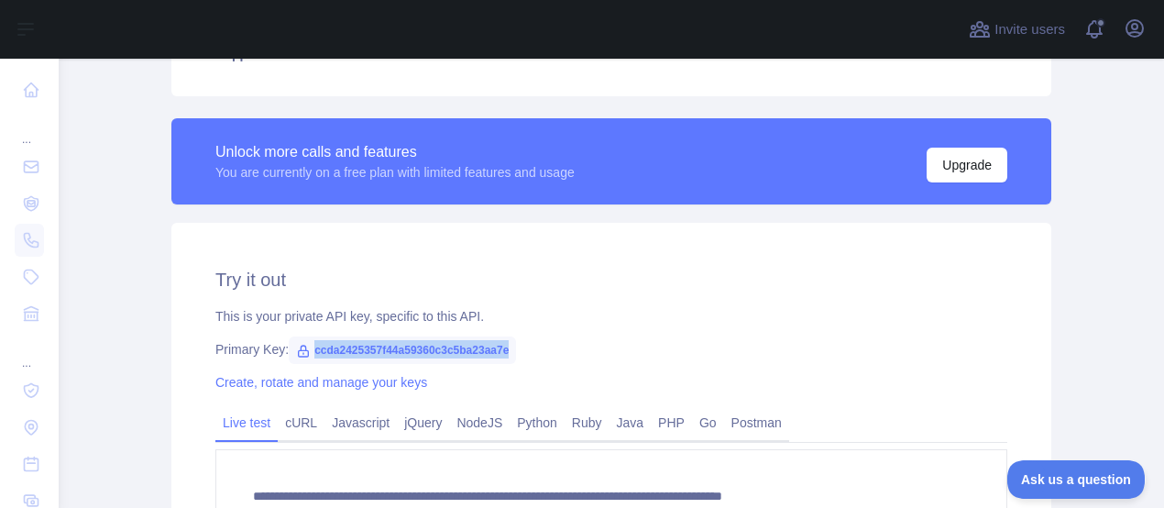
copy span "ccda2425357f44a59360c3c5ba23aa7e"
